Goal: Communication & Community: Answer question/provide support

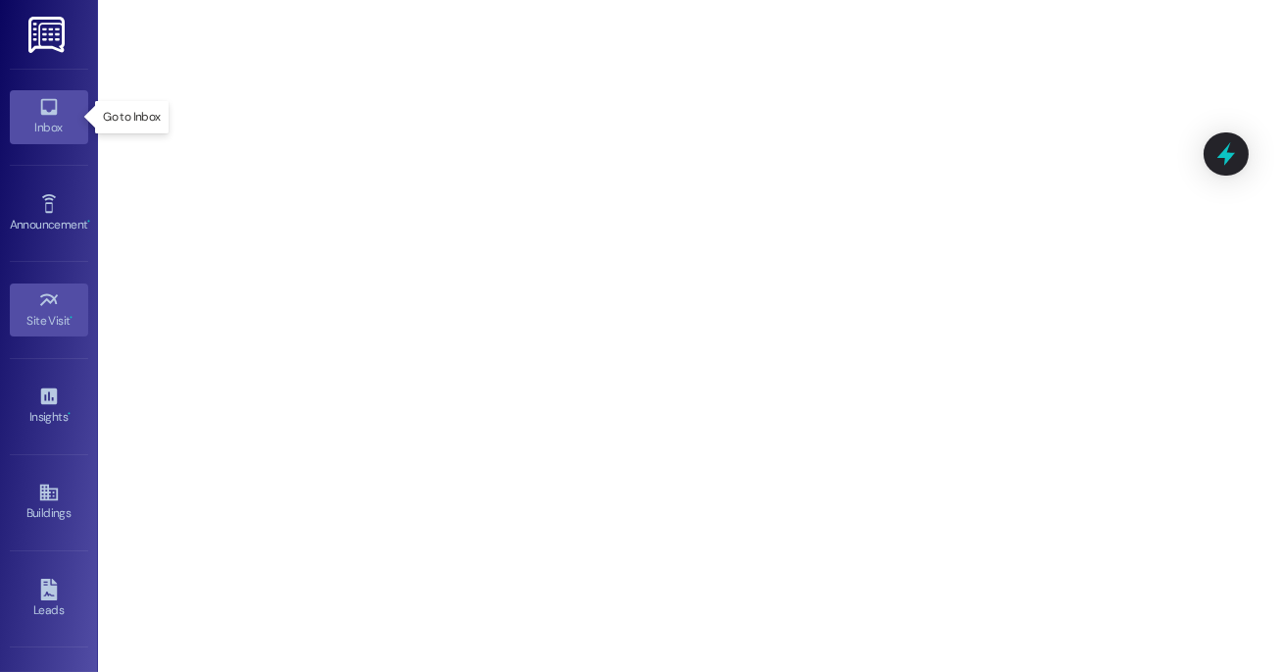
click at [80, 122] on div "Inbox" at bounding box center [49, 128] width 98 height 20
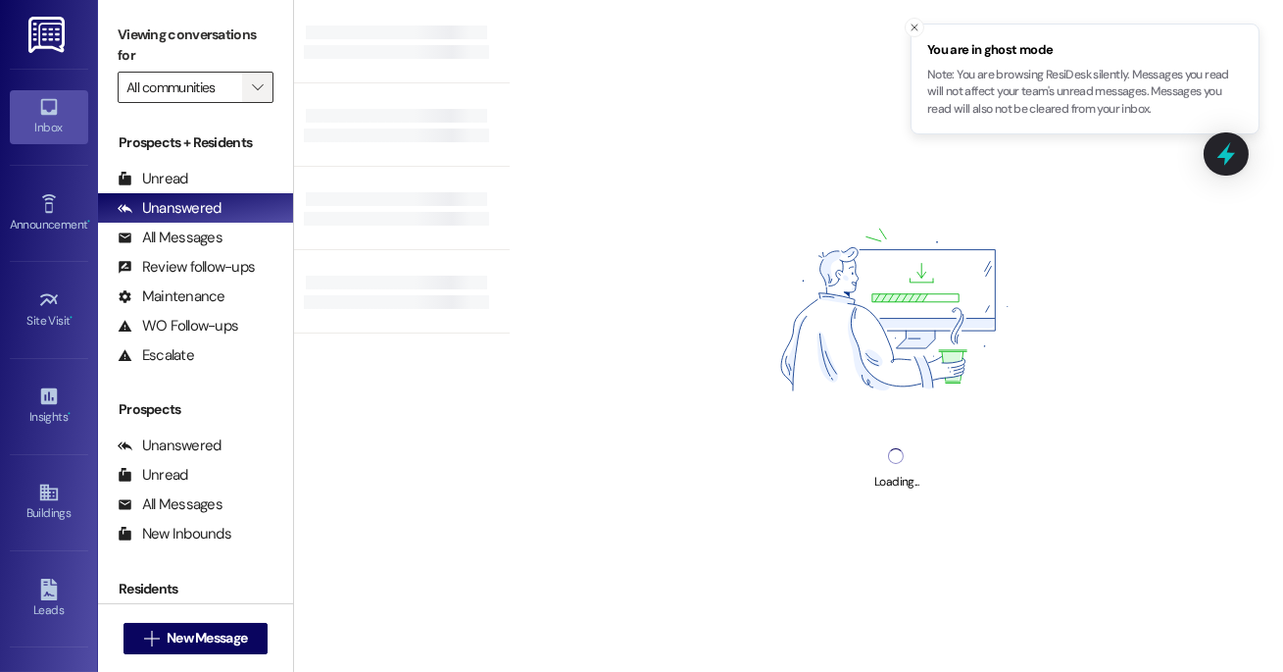
click at [264, 95] on span "" at bounding box center [257, 87] width 19 height 31
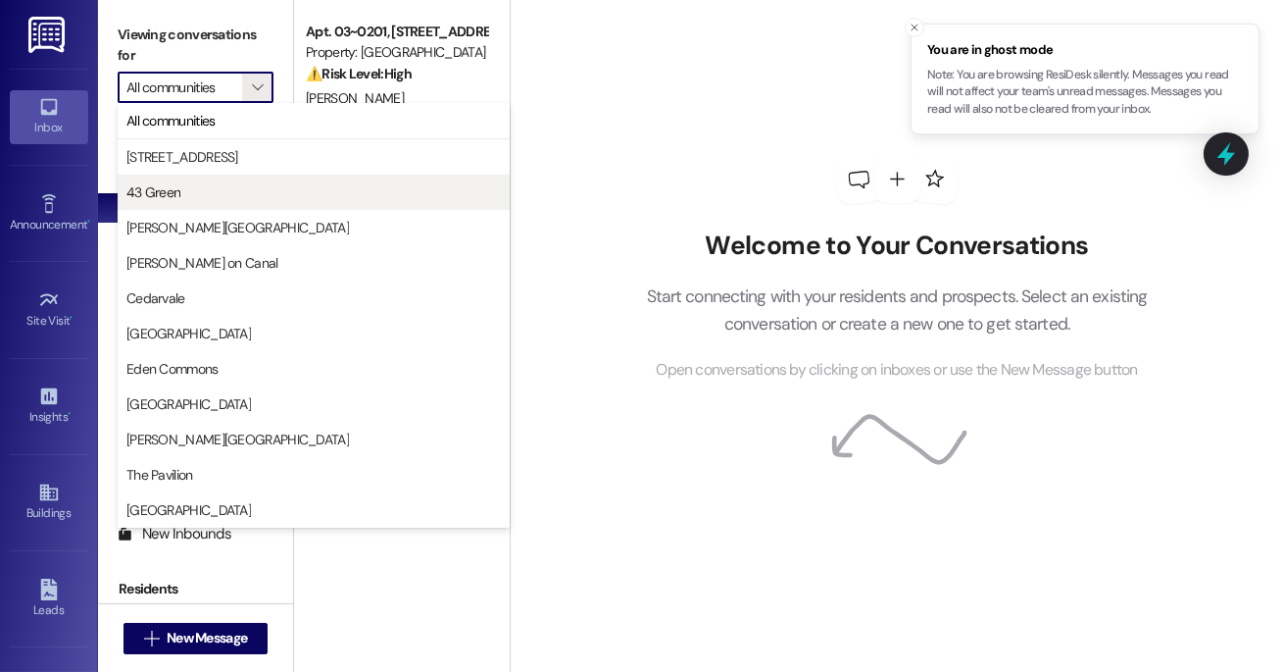
click at [227, 191] on span "43 Green" at bounding box center [313, 192] width 375 height 20
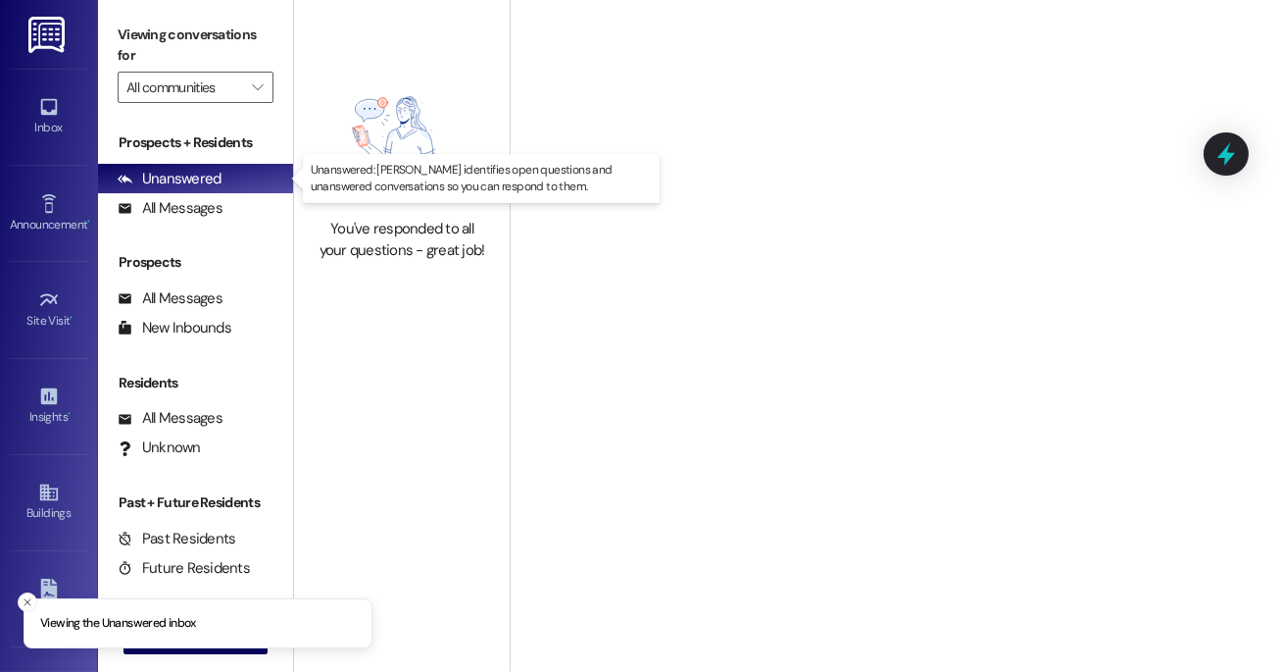
type input "43 Green"
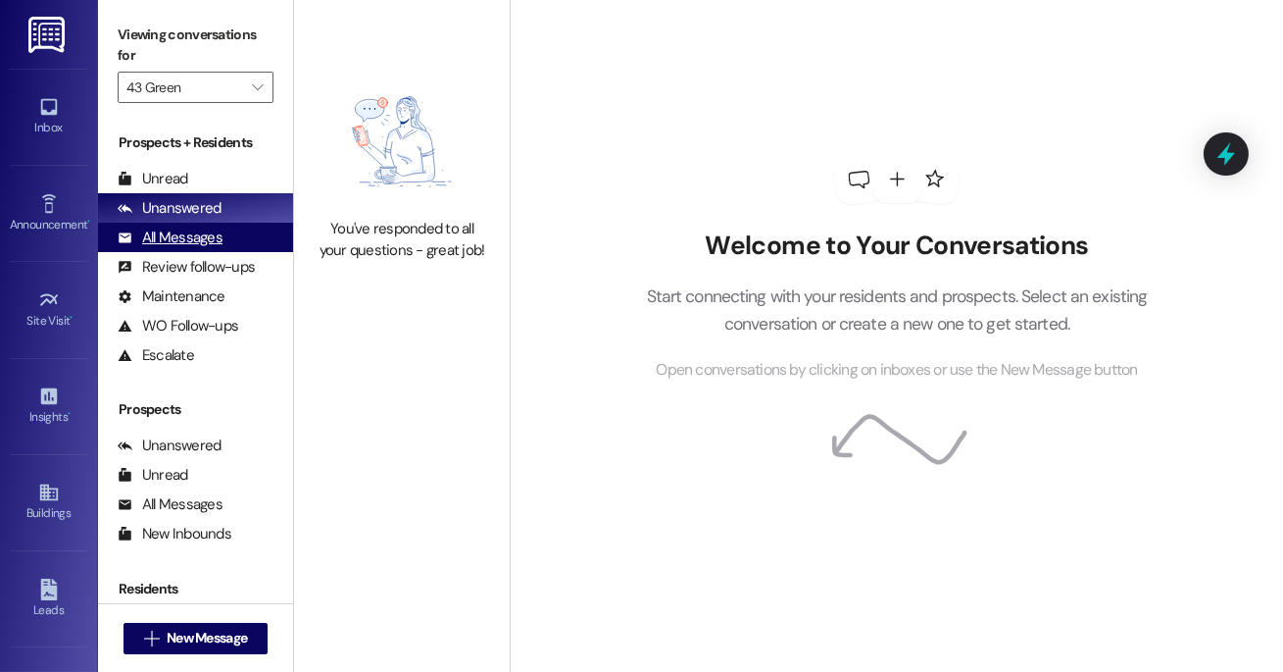
click at [201, 240] on div "All Messages" at bounding box center [170, 237] width 105 height 21
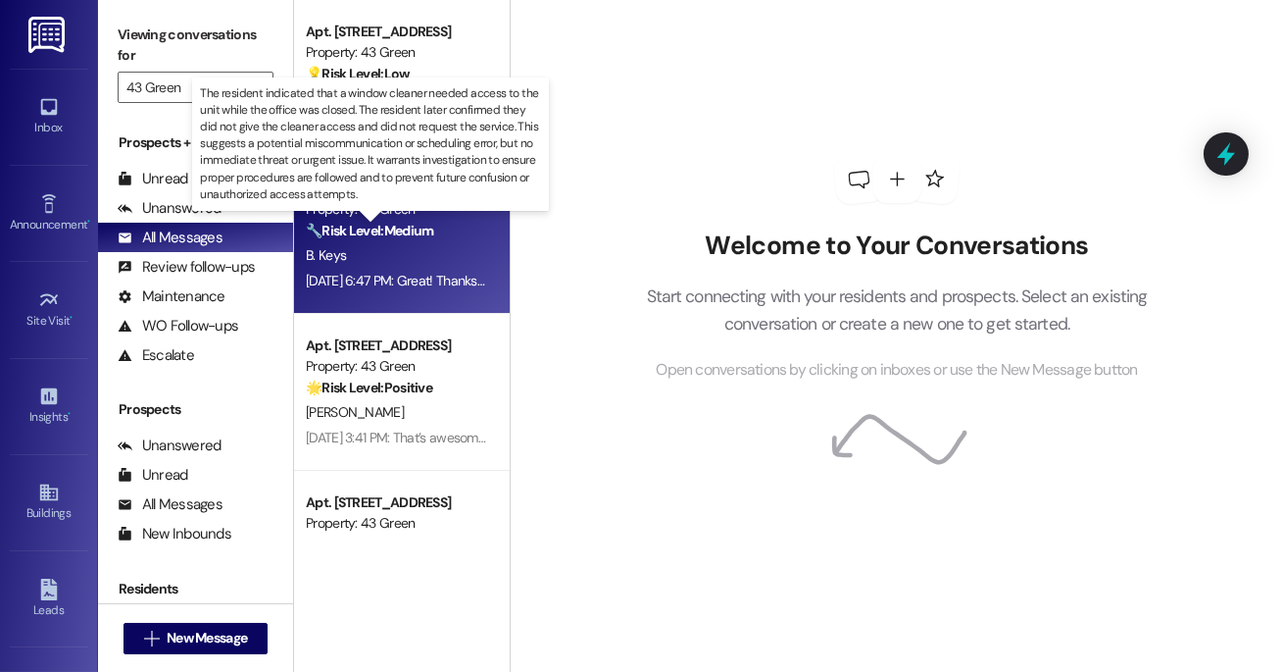
click at [431, 234] on strong "🔧 Risk Level: Medium" at bounding box center [369, 231] width 127 height 18
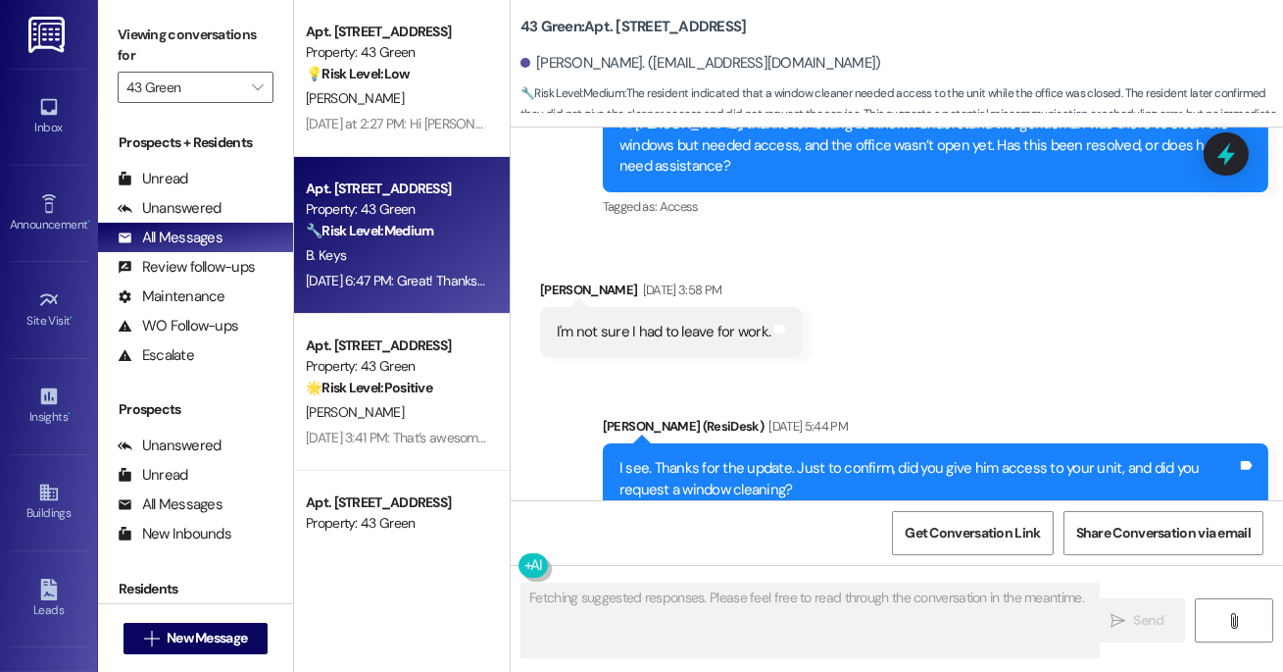
scroll to position [7192, 0]
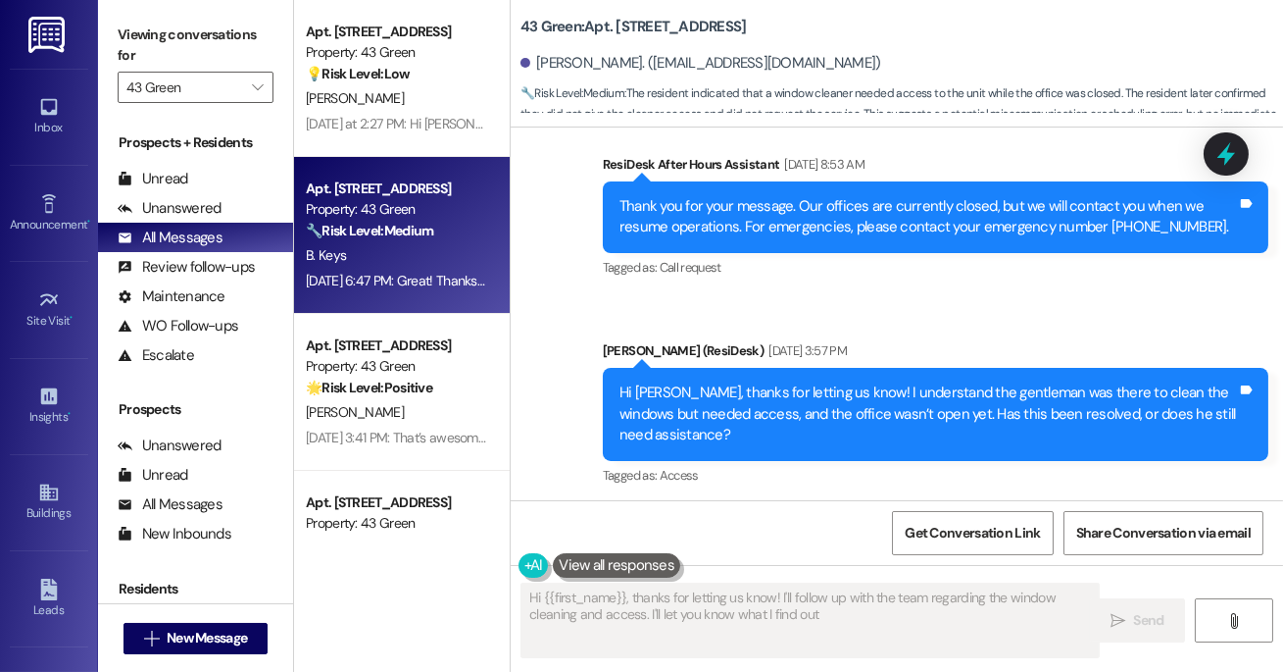
type textarea "Hi {{first_name}}, thanks for letting us know! I'll follow up with the team reg…"
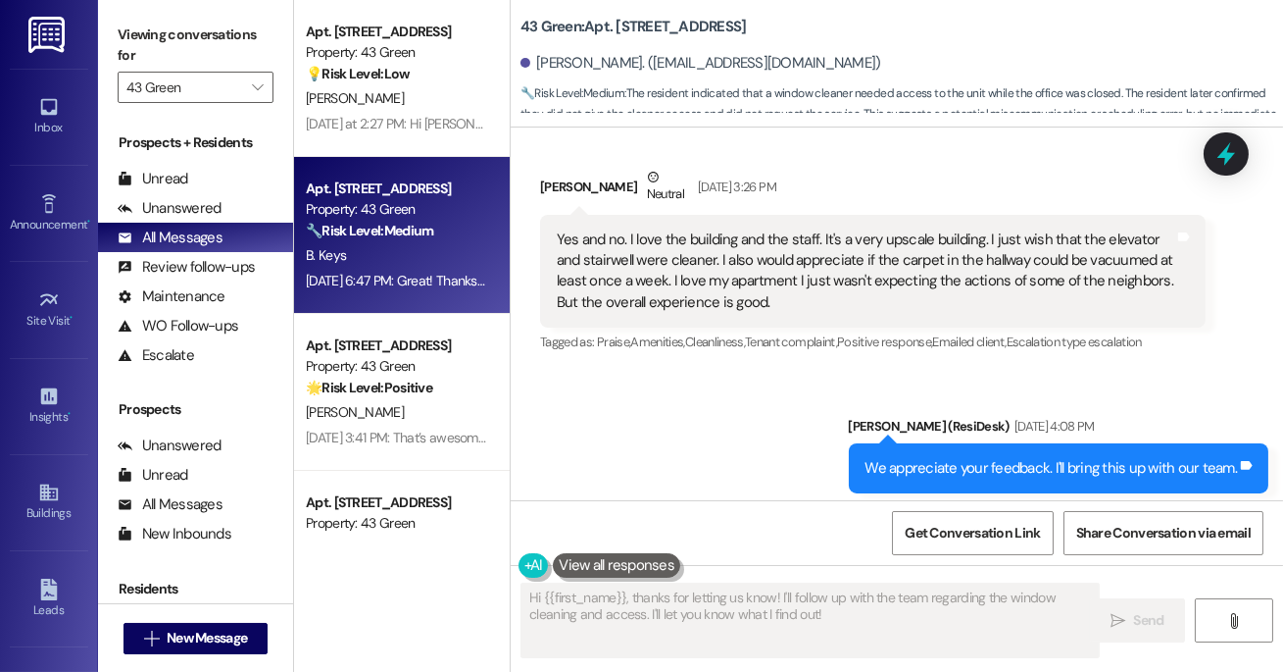
scroll to position [3660, 0]
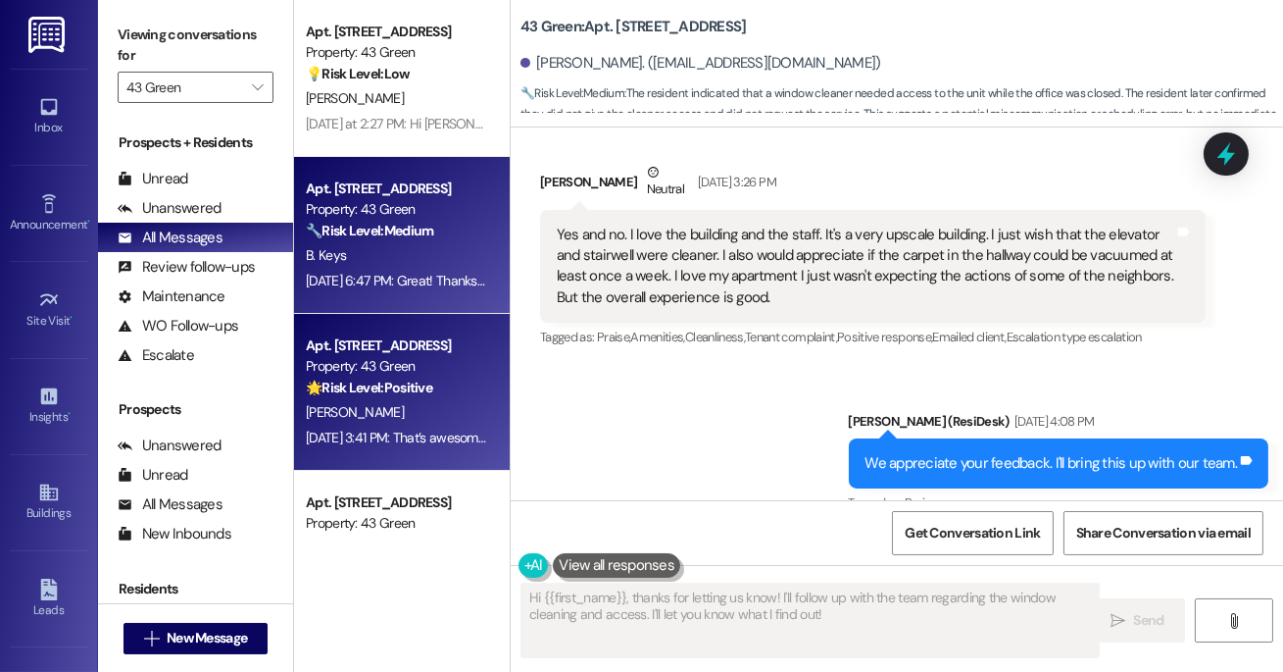
click at [382, 325] on div "Apt. 806, Phase 2 [STREET_ADDRESS] Property: 43 Green 🌟 Risk Level: Positive Th…" at bounding box center [402, 392] width 216 height 157
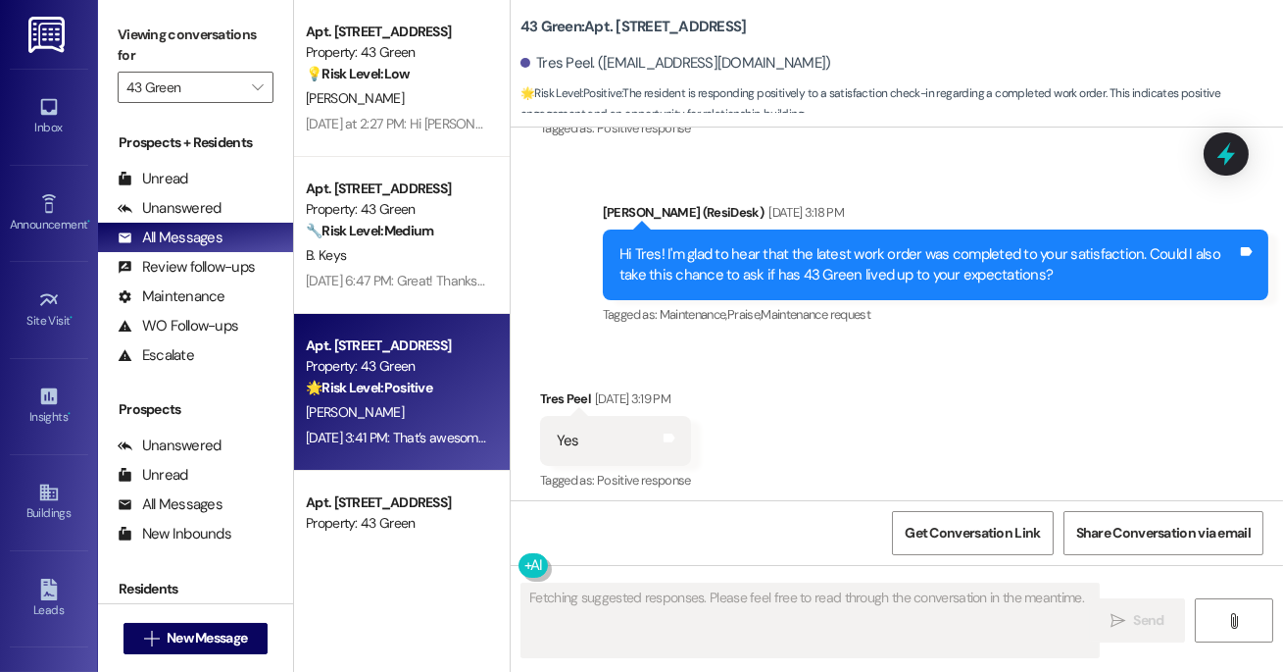
scroll to position [3098, 0]
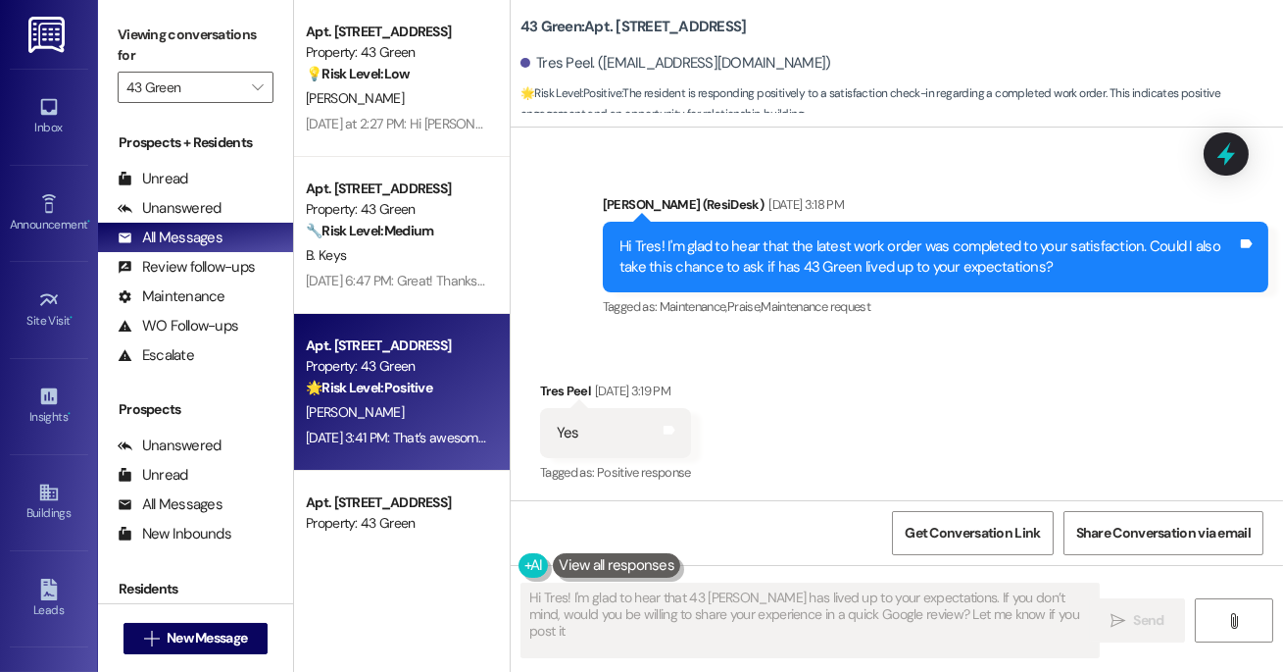
type textarea "Hi Tres! I'm glad to hear that 43 [PERSON_NAME] has lived up to your expectatio…"
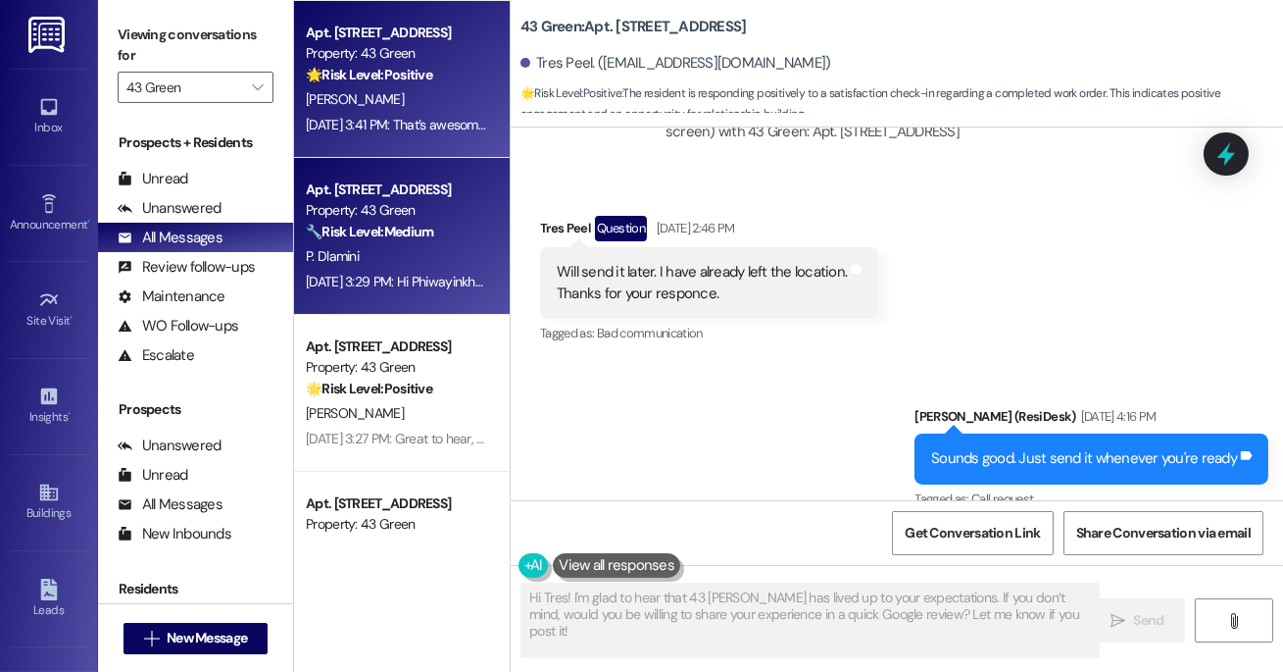
scroll to position [303, 0]
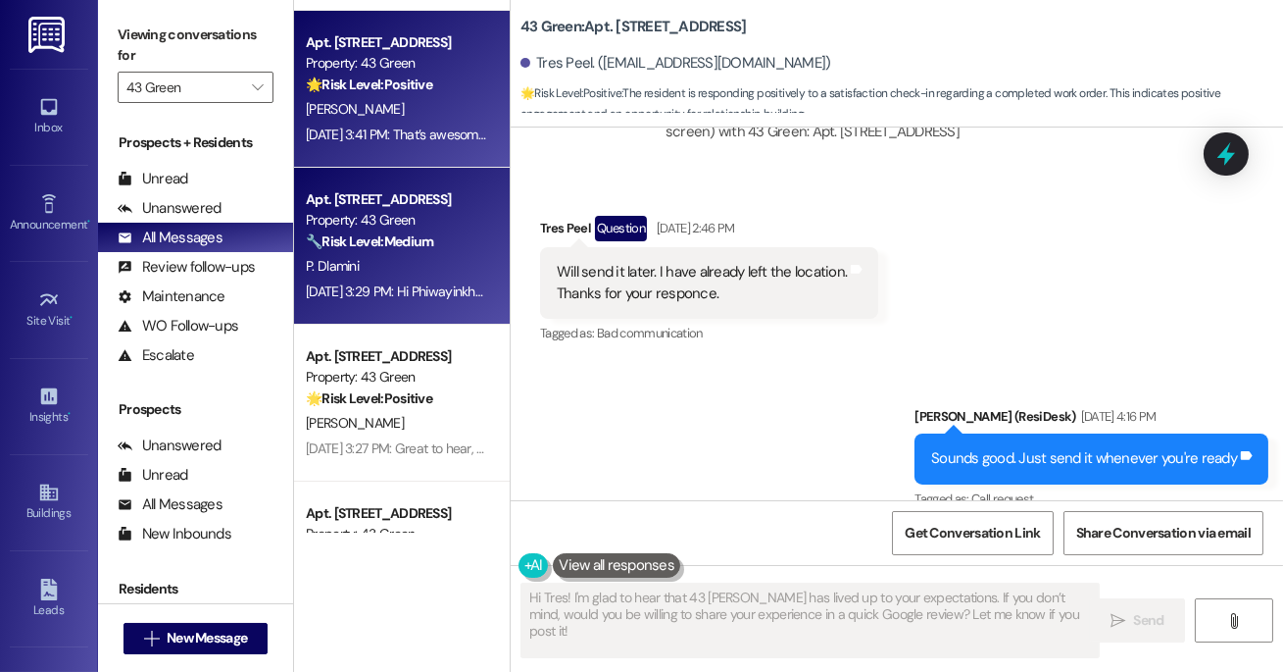
click at [389, 238] on strong "🔧 Risk Level: Medium" at bounding box center [369, 241] width 127 height 18
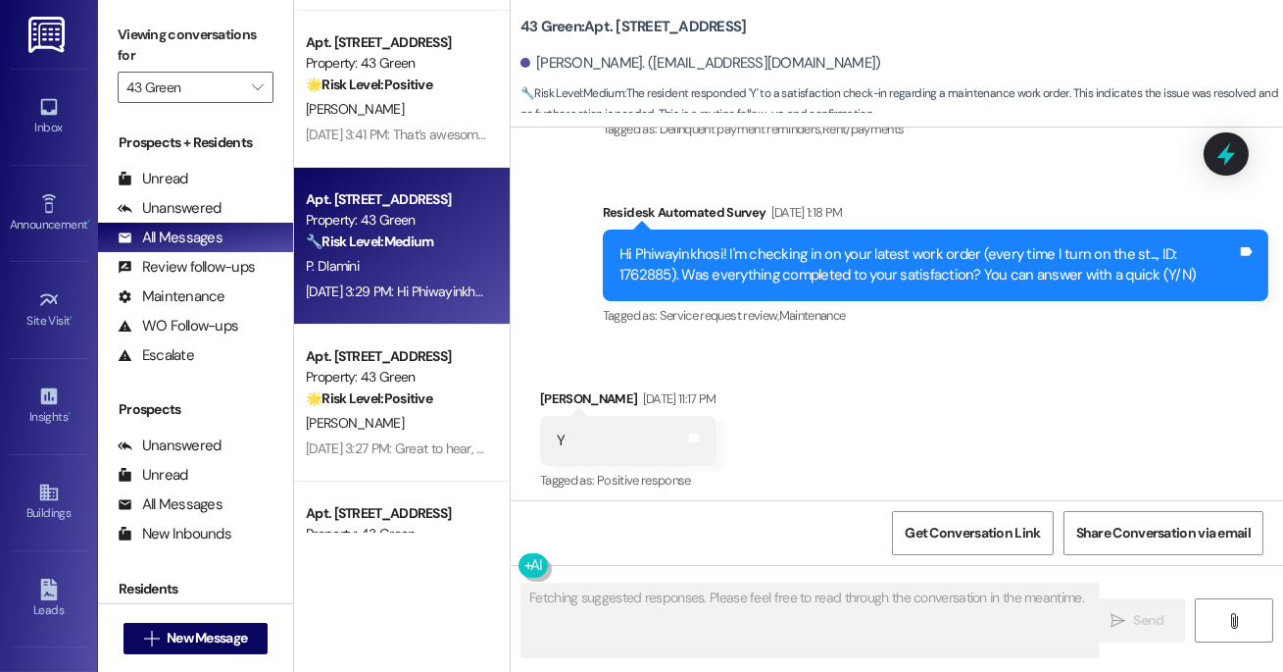
scroll to position [1799, 0]
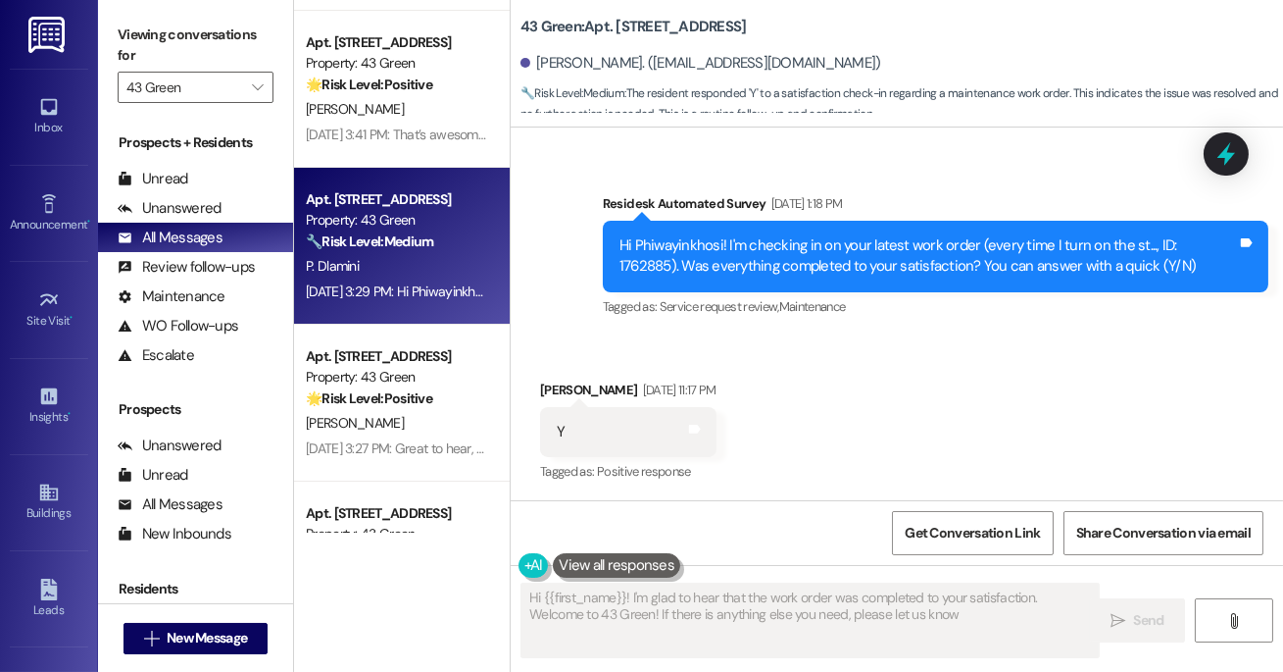
type textarea "Hi {{first_name}}! I'm glad to hear that the work order was completed to your s…"
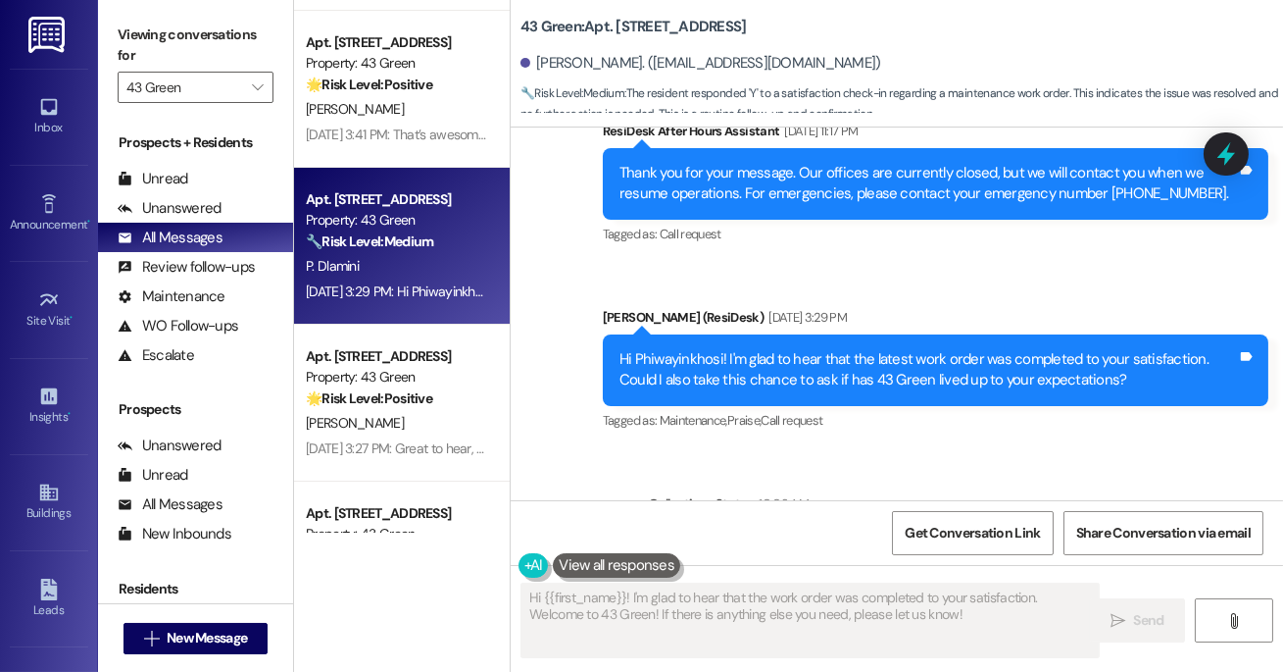
scroll to position [2375, 0]
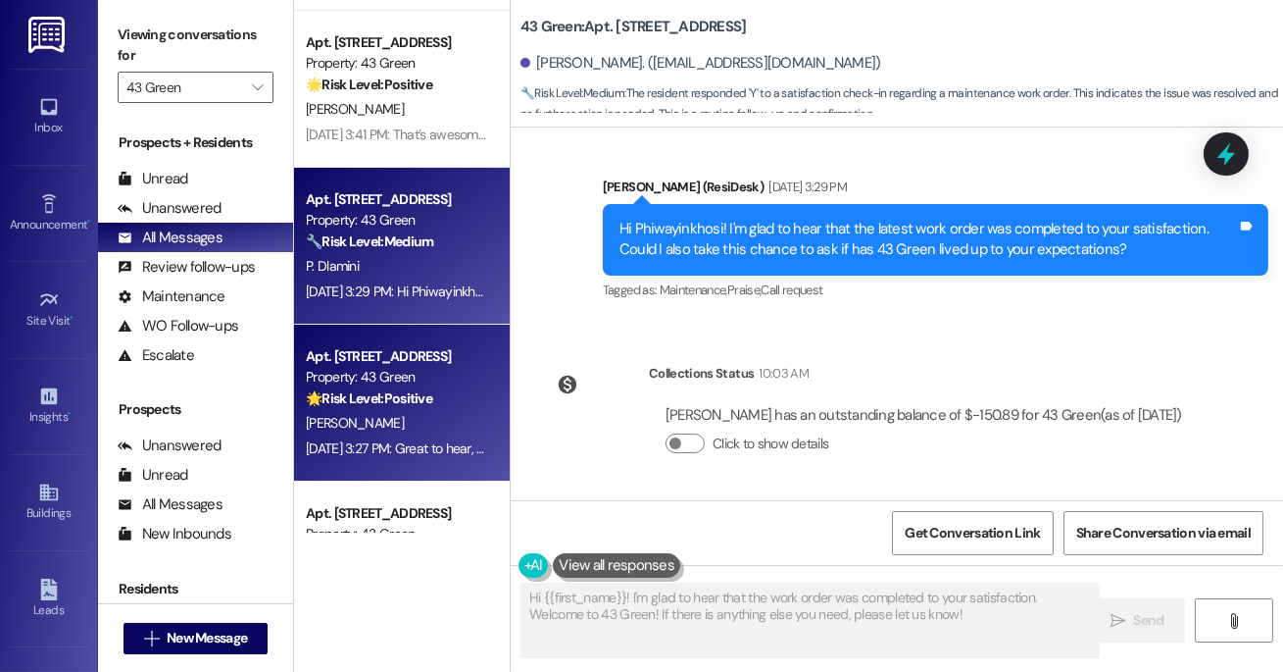
click at [476, 376] on div "Property: 43 Green" at bounding box center [396, 377] width 181 height 21
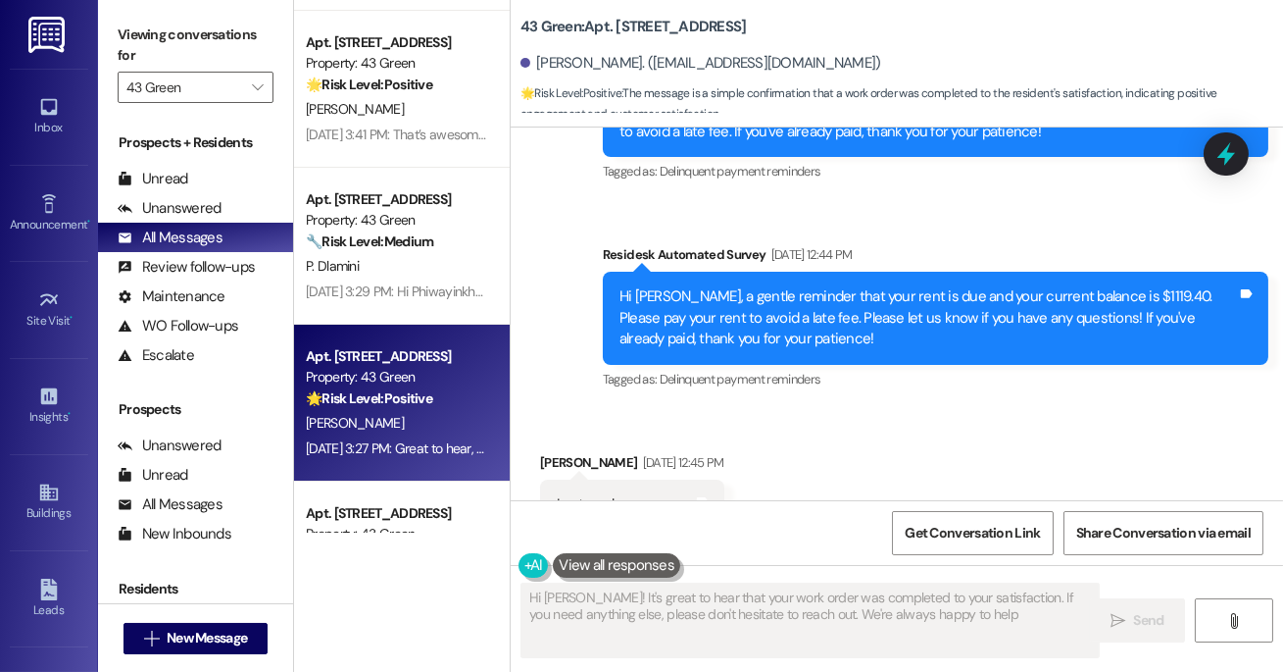
type textarea "Hi [PERSON_NAME]! It's great to hear that your work order was completed to your…"
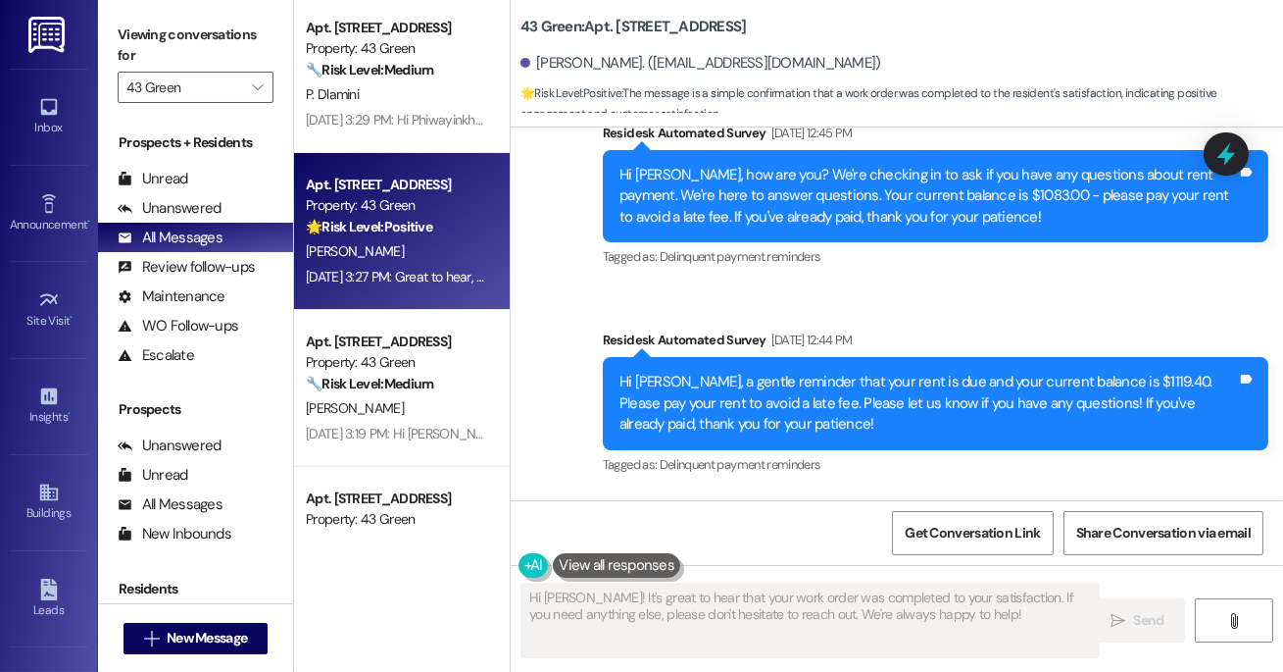
scroll to position [482, 0]
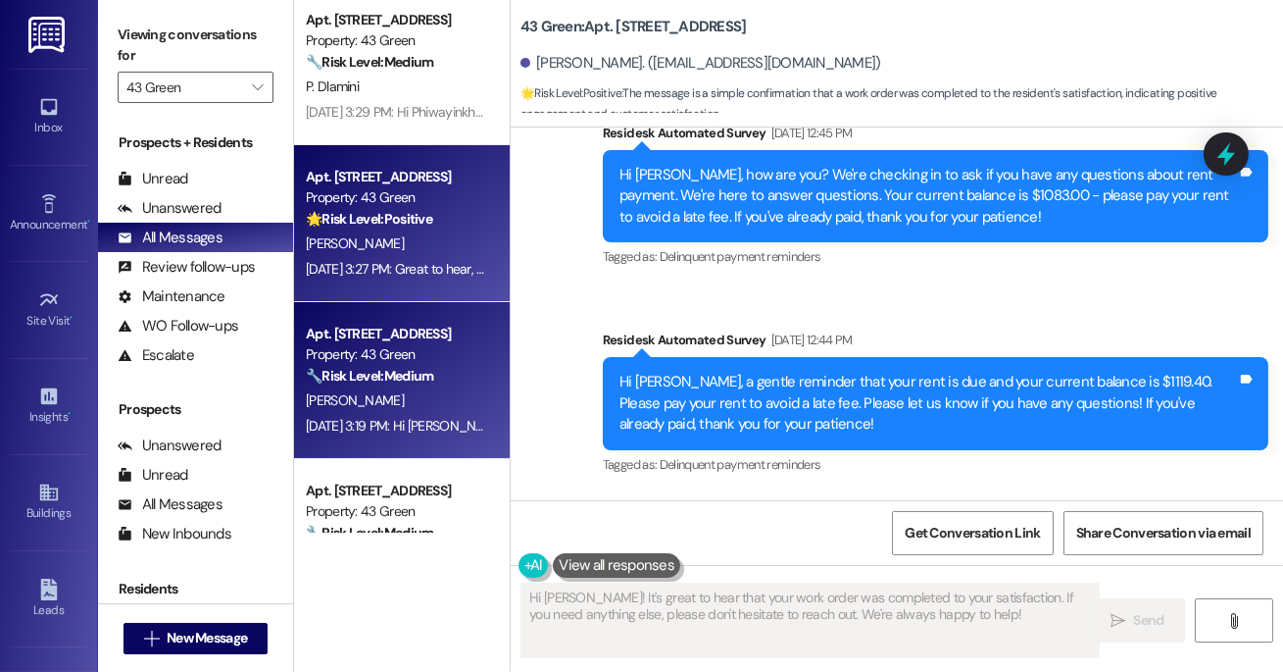
click at [410, 363] on div "Property: 43 Green" at bounding box center [396, 354] width 181 height 21
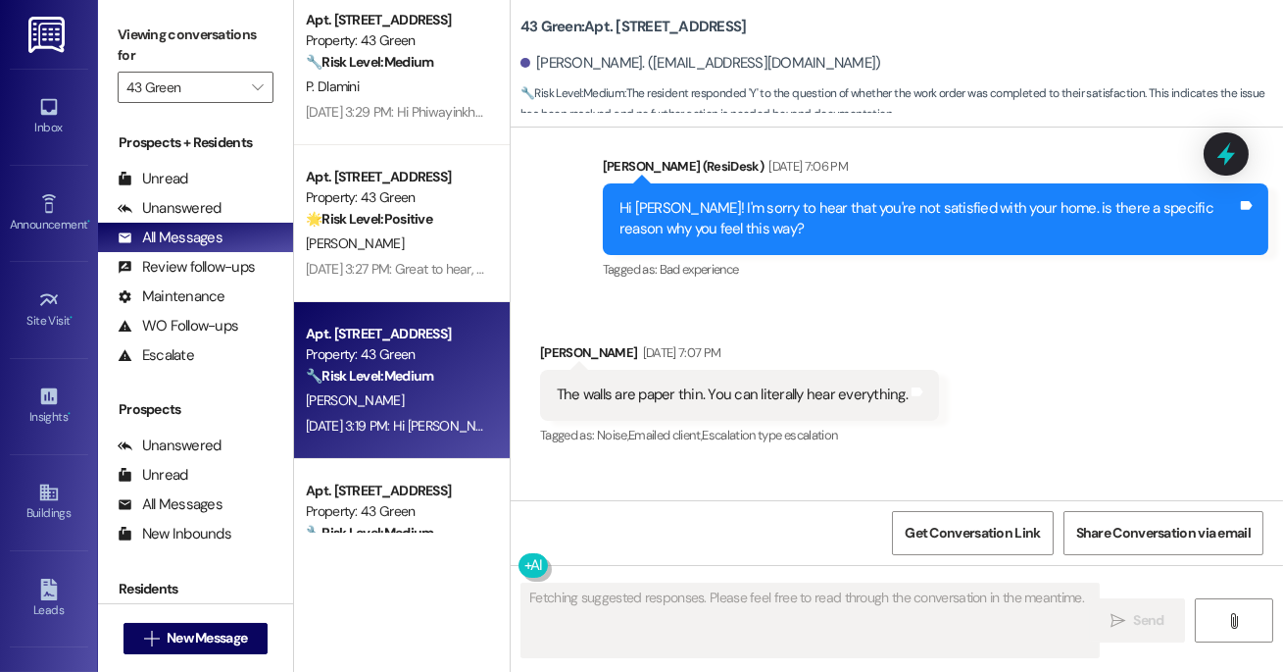
scroll to position [1176, 0]
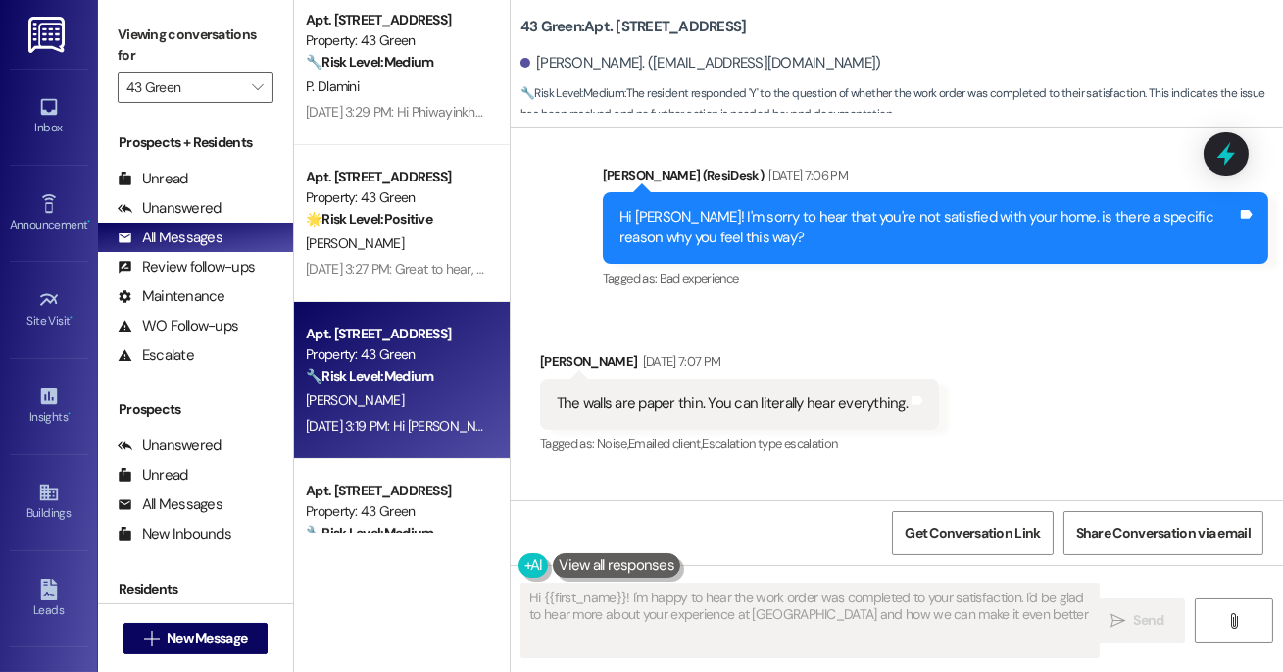
type textarea "Hi {{first_name}}! I'm happy to hear the work order was completed to your satis…"
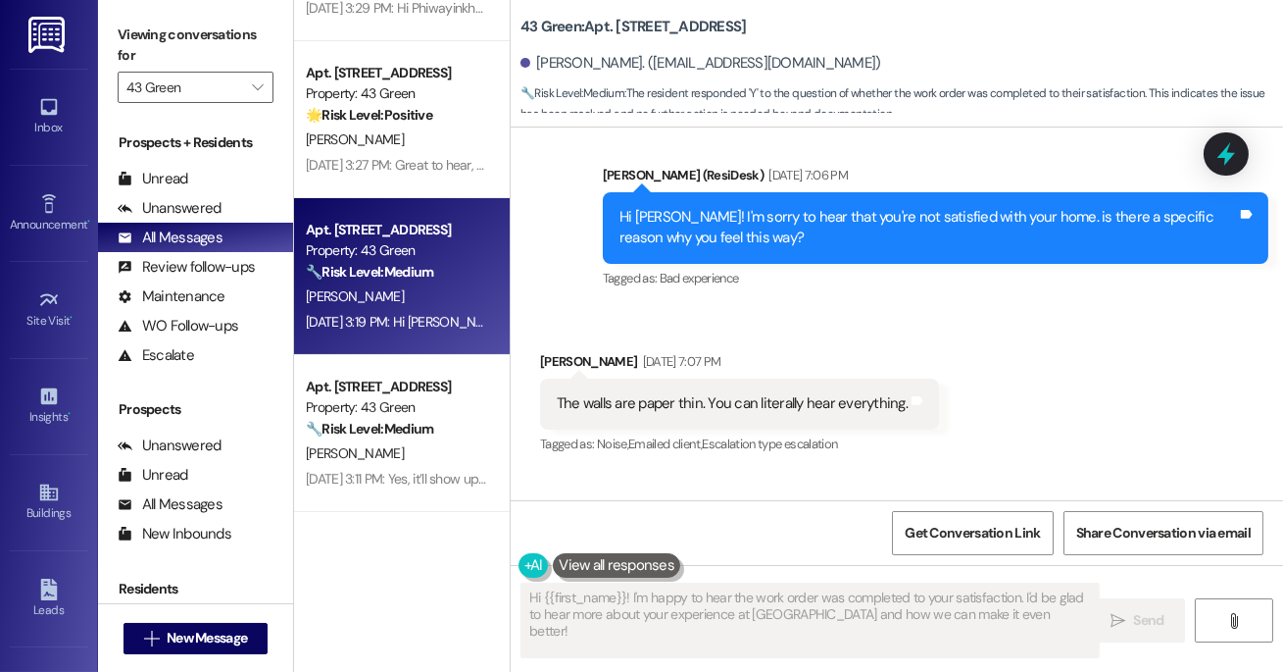
scroll to position [600, 0]
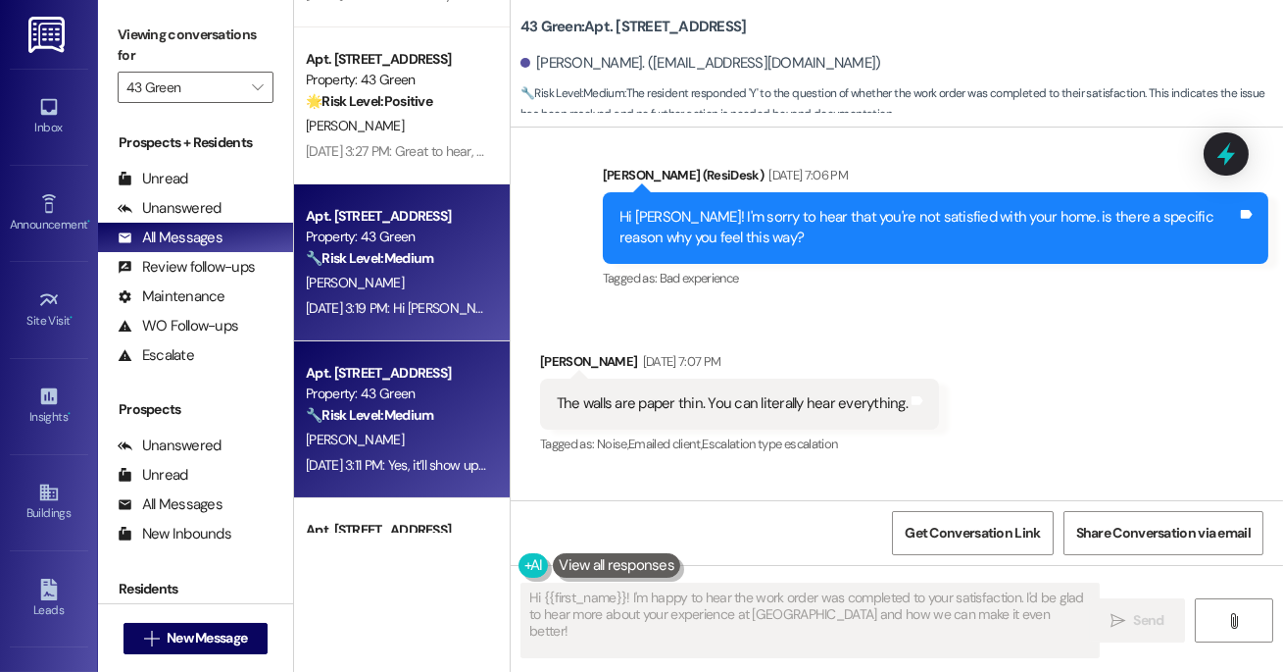
click at [405, 397] on div "Property: 43 Green" at bounding box center [396, 393] width 181 height 21
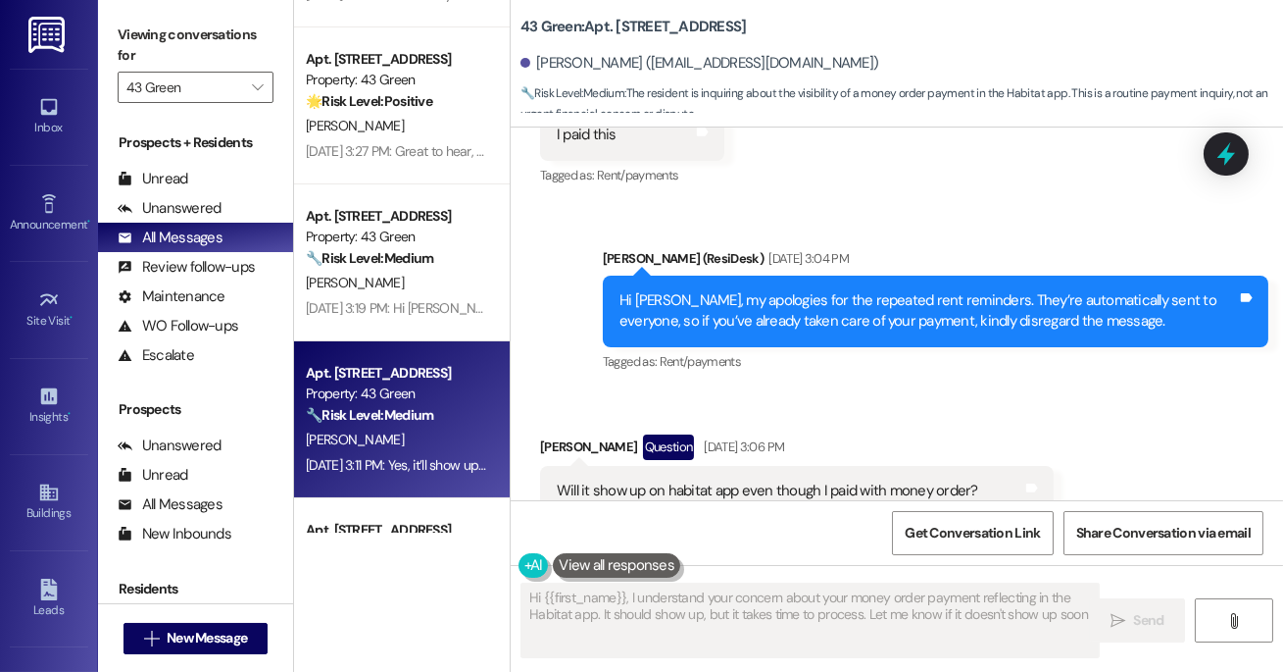
type textarea "Hi {{first_name}}, I understand your concern about your money order payment ref…"
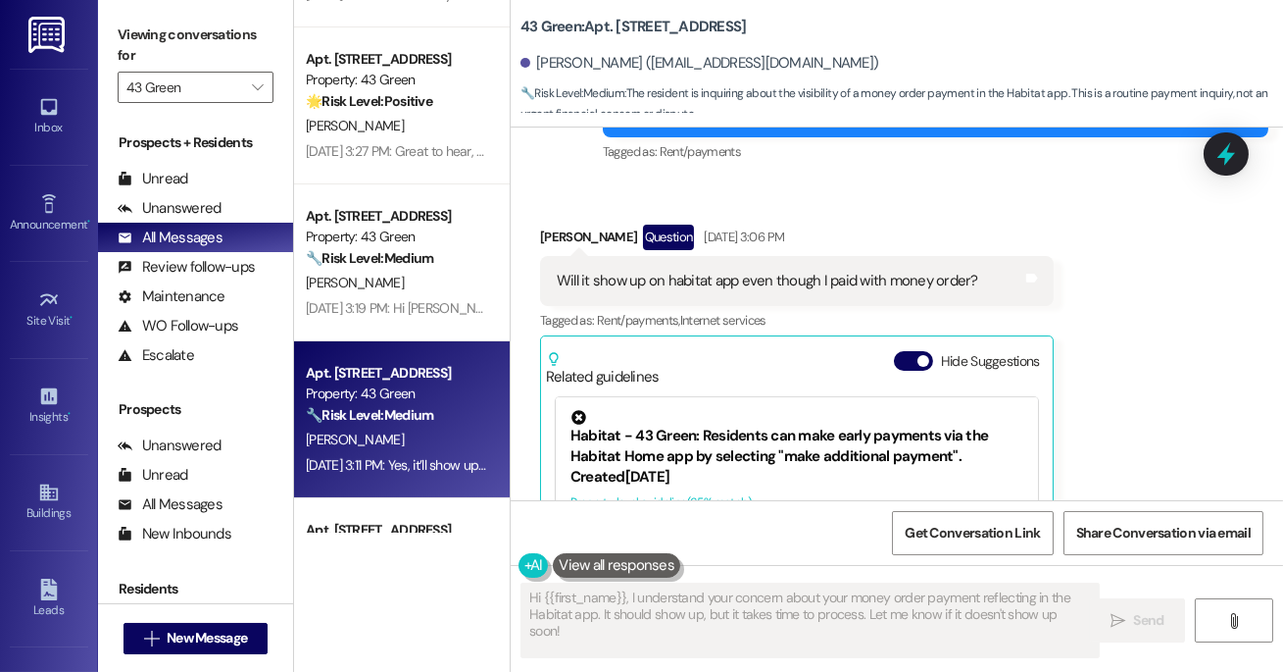
scroll to position [4614, 0]
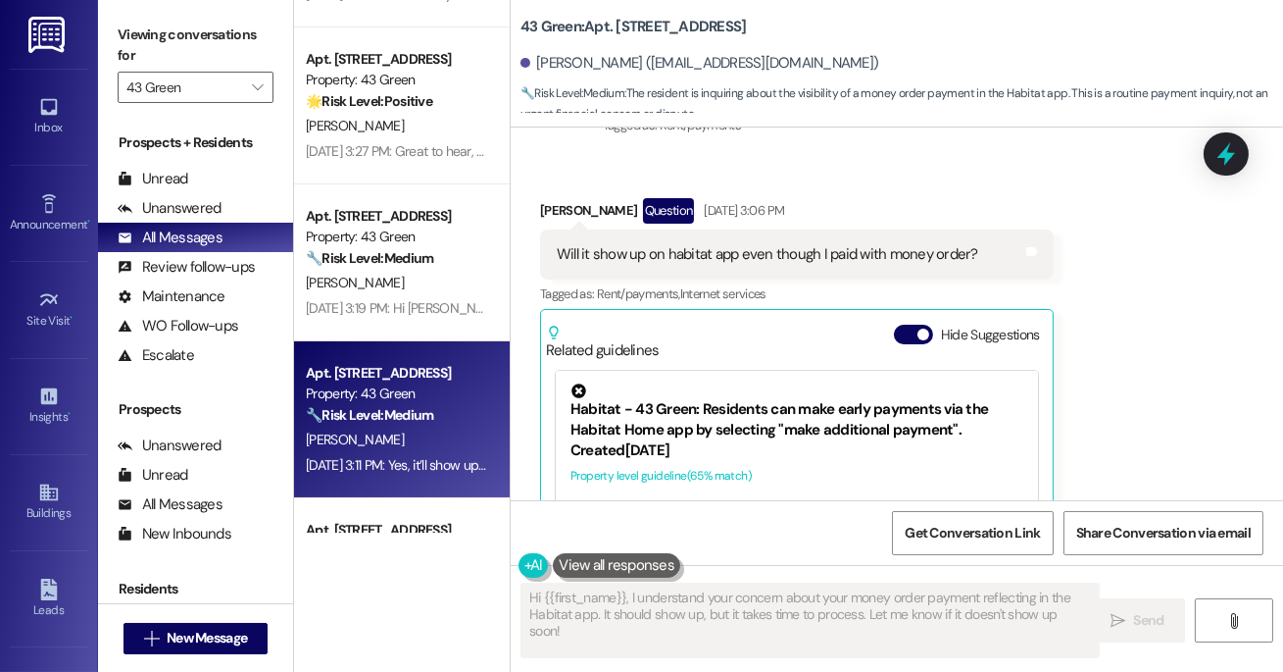
click at [915, 319] on div "Related guidelines Hide Suggestions" at bounding box center [797, 338] width 502 height 46
click at [912, 332] on button "Hide Suggestions" at bounding box center [913, 335] width 39 height 20
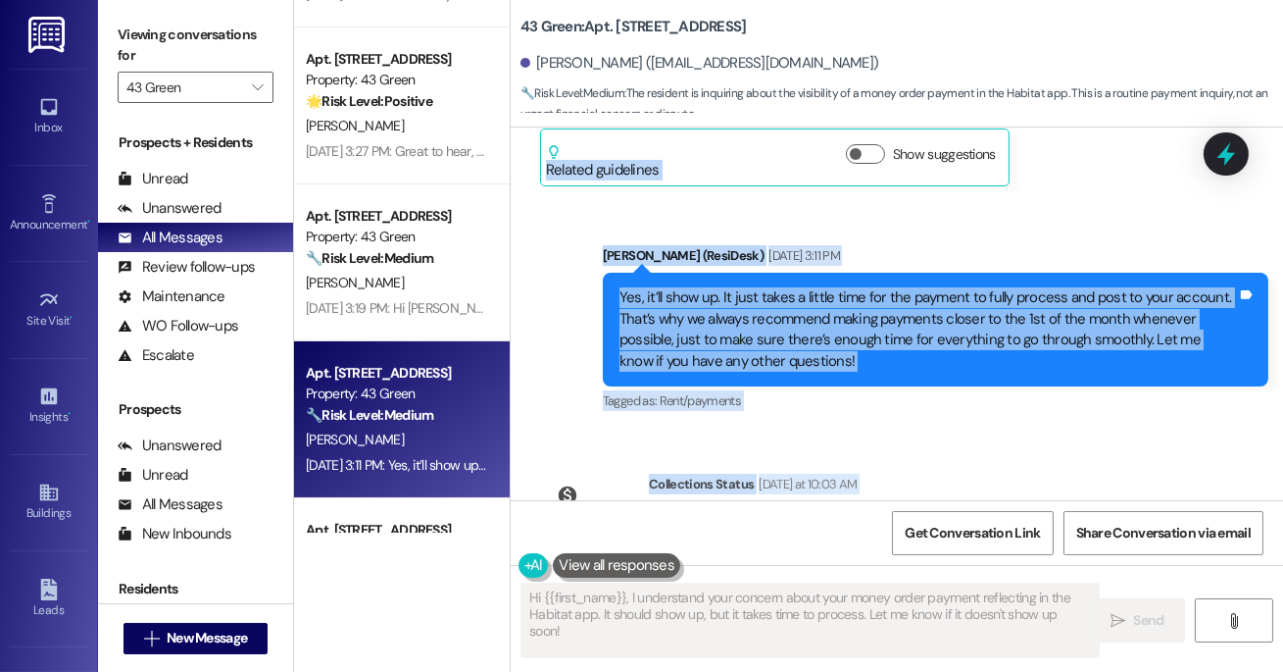
scroll to position [4924, 0]
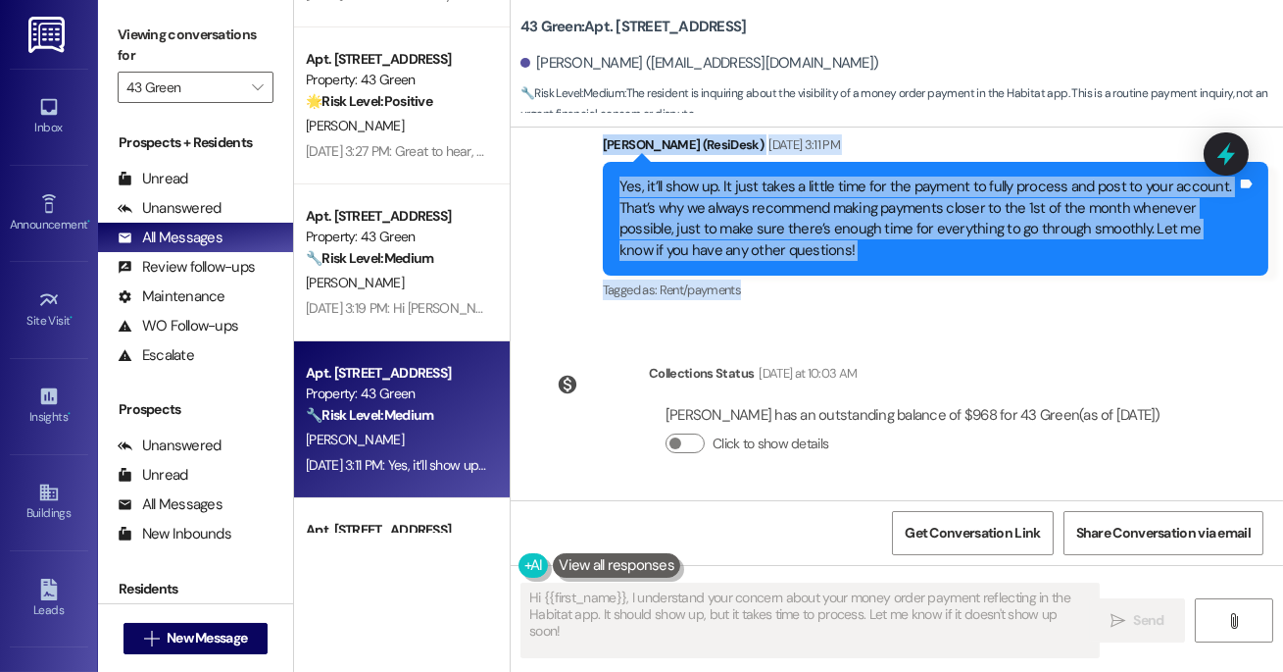
drag, startPoint x: 603, startPoint y: 235, endPoint x: 820, endPoint y: 288, distance: 223.0
click at [820, 288] on div "Lease started [DATE] 7:00 PM Survey, sent via SMS Residesk Automated Survey [DA…" at bounding box center [897, 313] width 773 height 373
copy div "Loremips Dolorsita Consec Adi 00, 3839 el 93:10 SE Do Eiusm, tem inc utl? Et'do…"
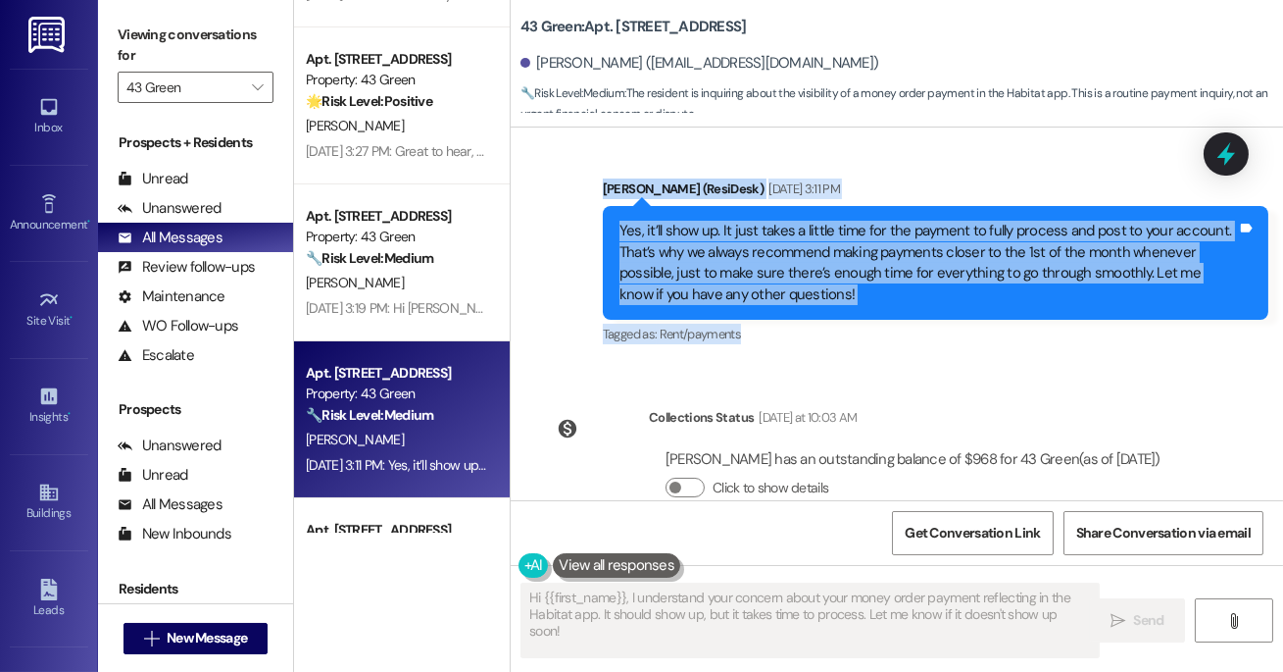
click at [877, 335] on div "Tagged as: Rent/payments Click to highlight conversations about Rent/payments" at bounding box center [936, 334] width 666 height 28
